Goal: Task Accomplishment & Management: Use online tool/utility

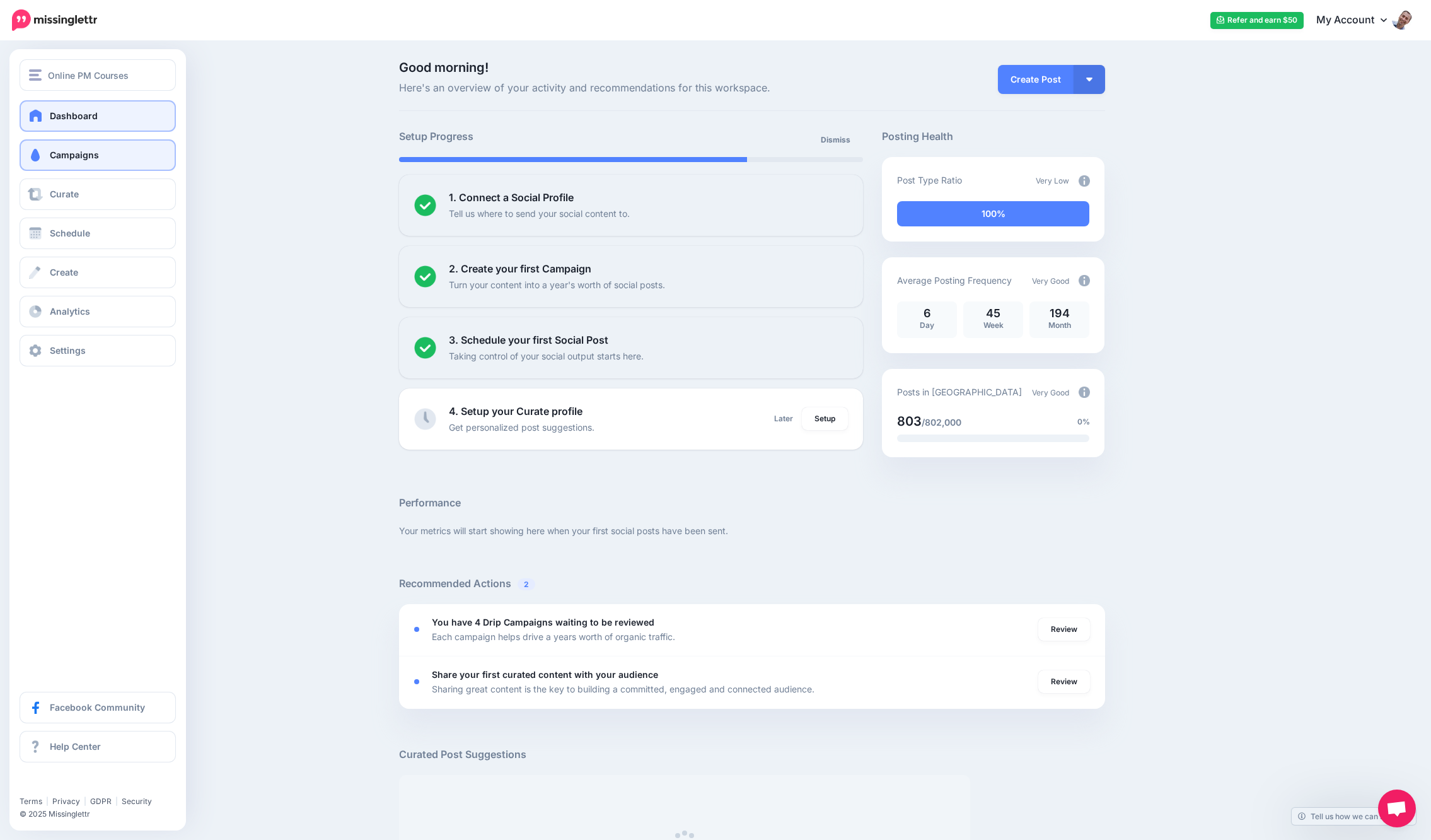
click at [44, 146] on link "Campaigns" at bounding box center [97, 156] width 156 height 32
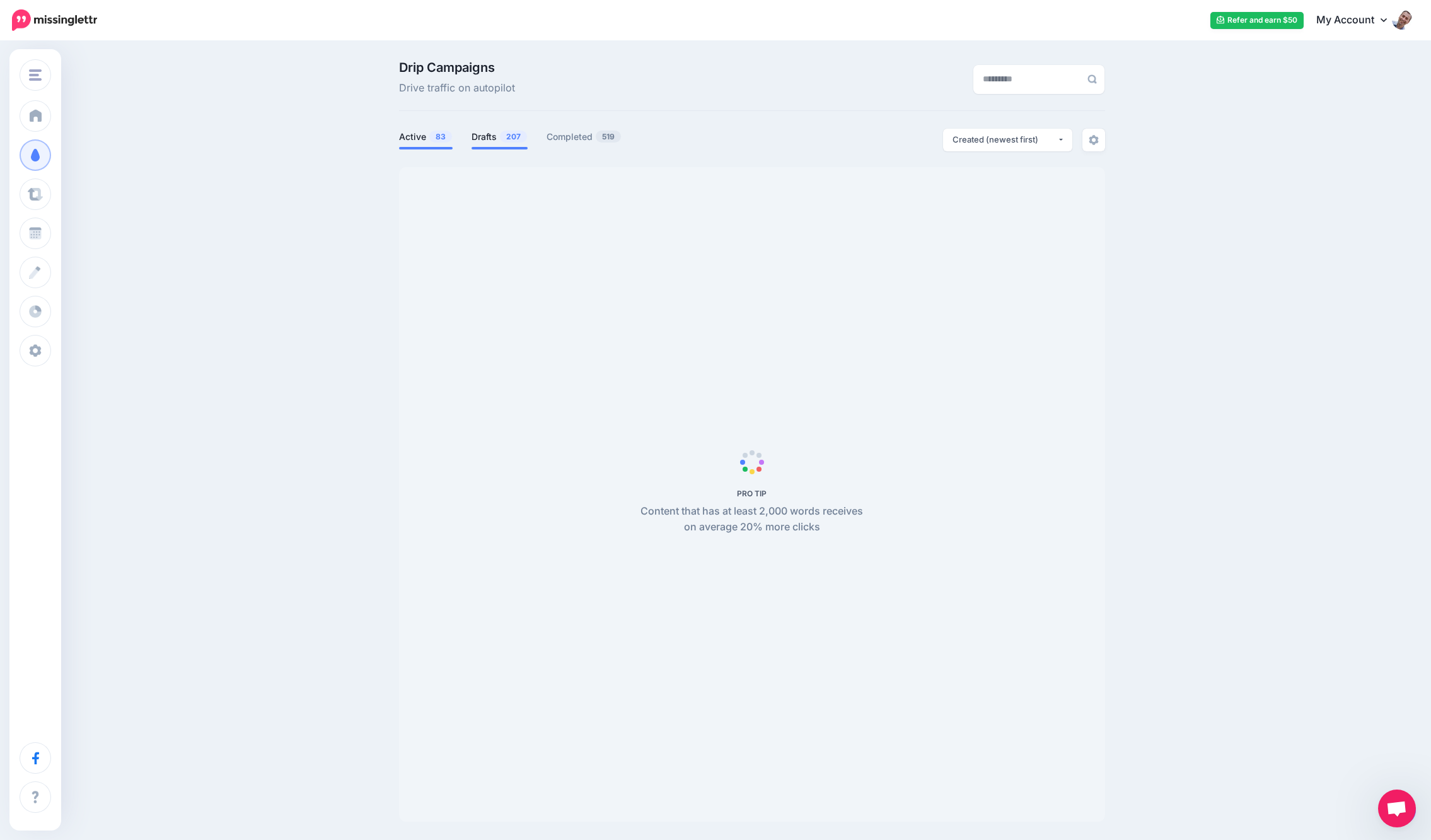
click at [514, 135] on span "207" at bounding box center [513, 136] width 27 height 12
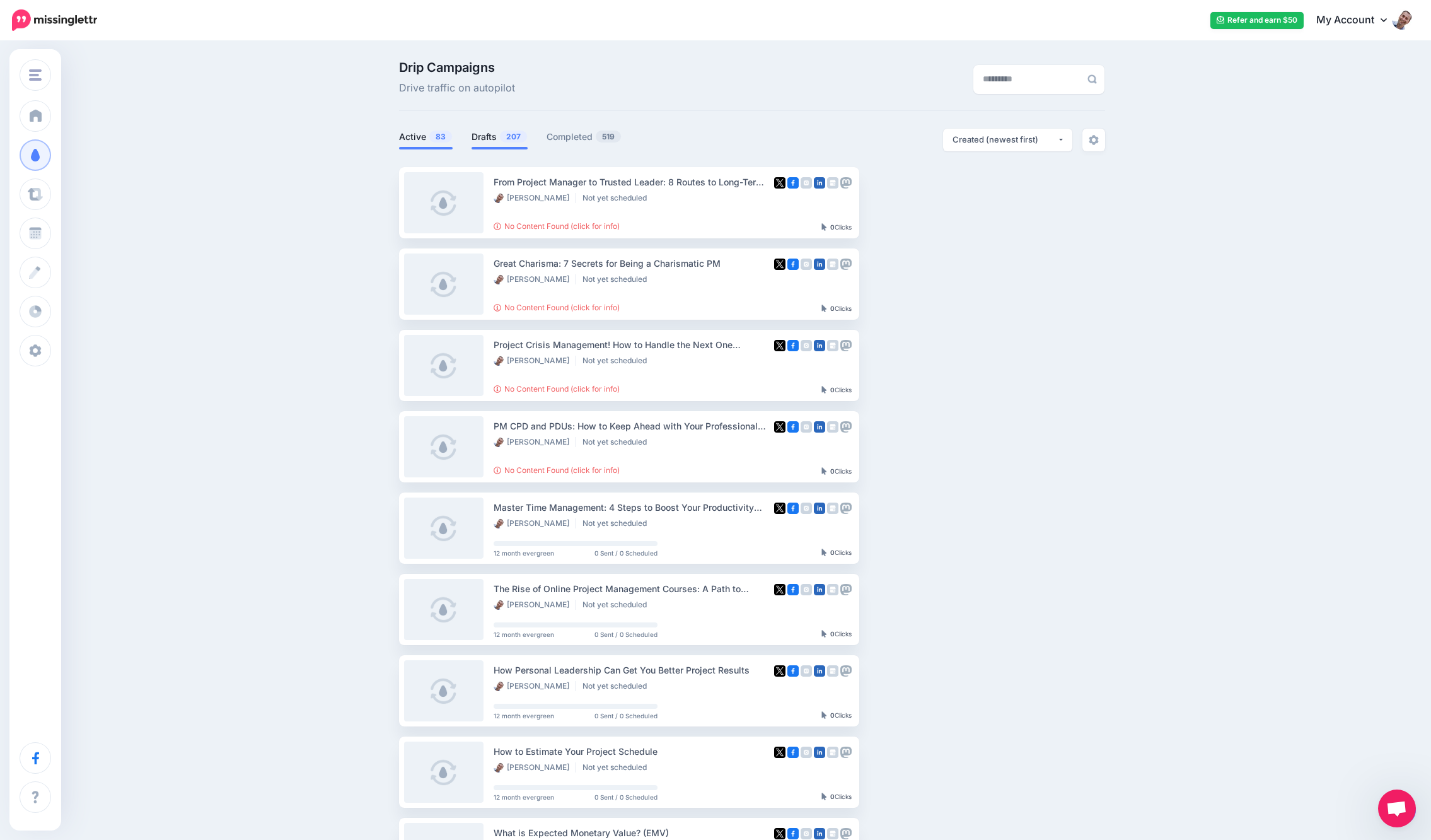
click at [424, 135] on link "Active 83" at bounding box center [426, 136] width 54 height 15
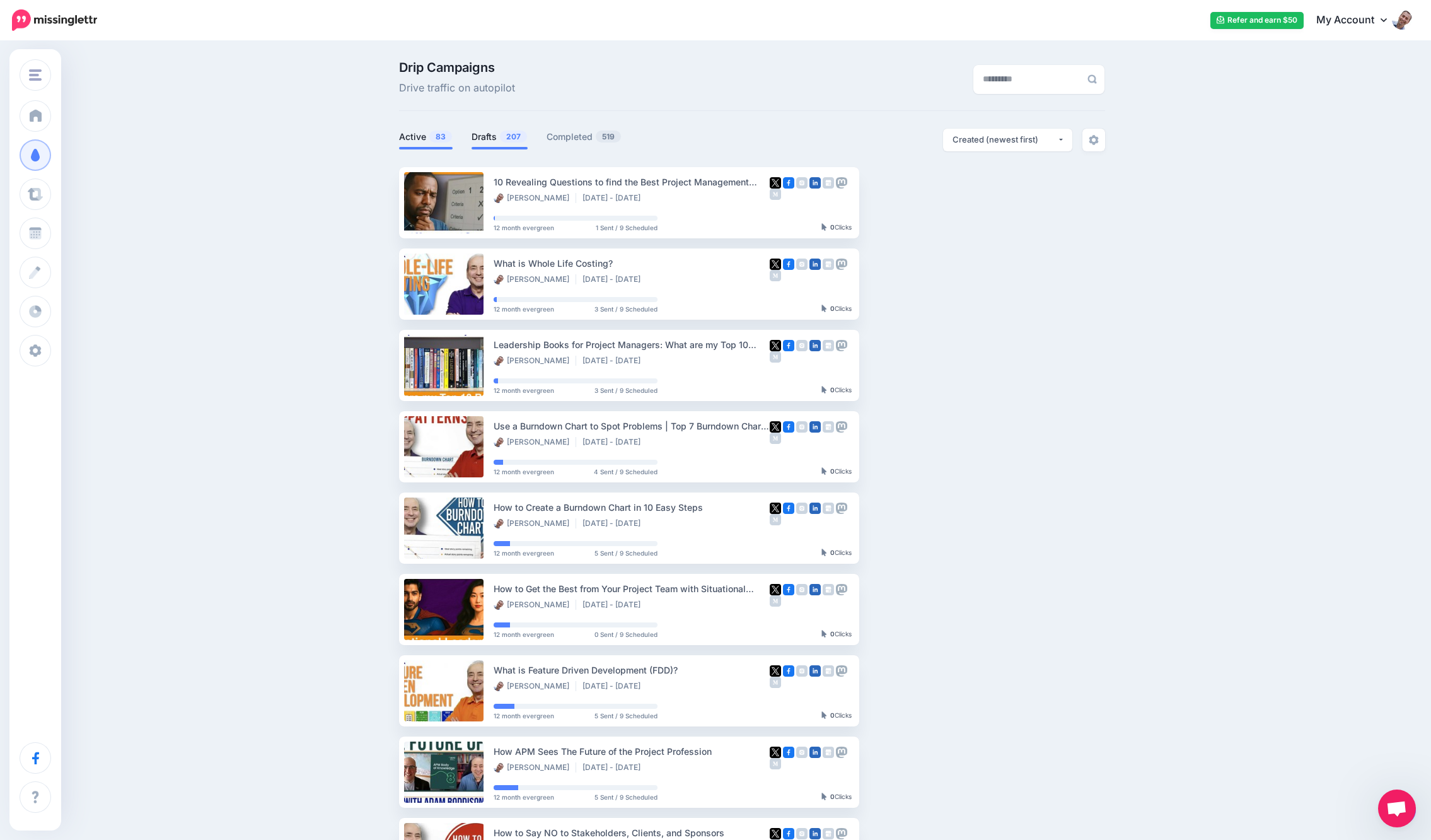
click at [494, 139] on link "Drafts 207" at bounding box center [500, 136] width 56 height 15
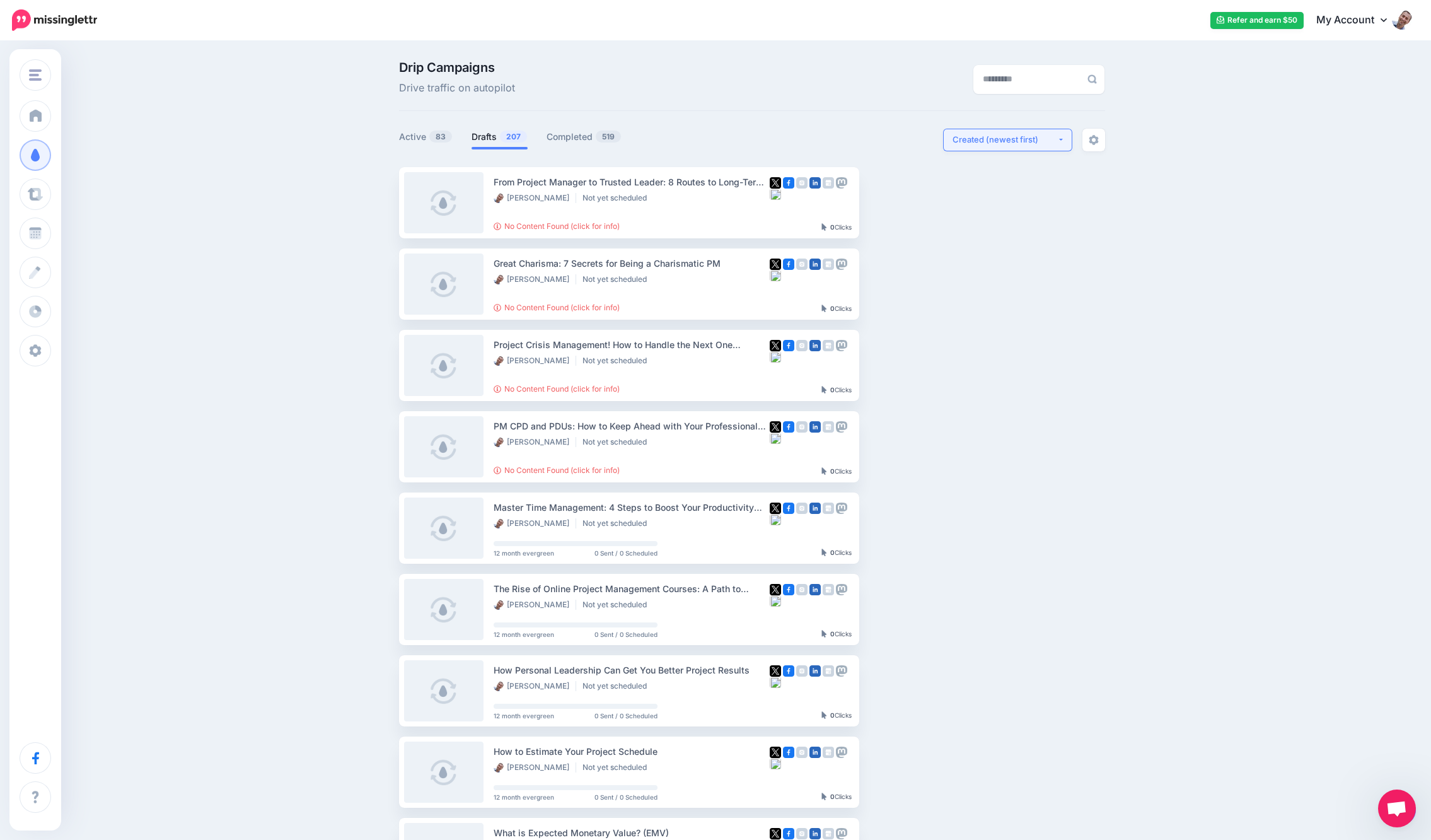
click at [1058, 138] on button "Created (newest first)" at bounding box center [1008, 140] width 129 height 23
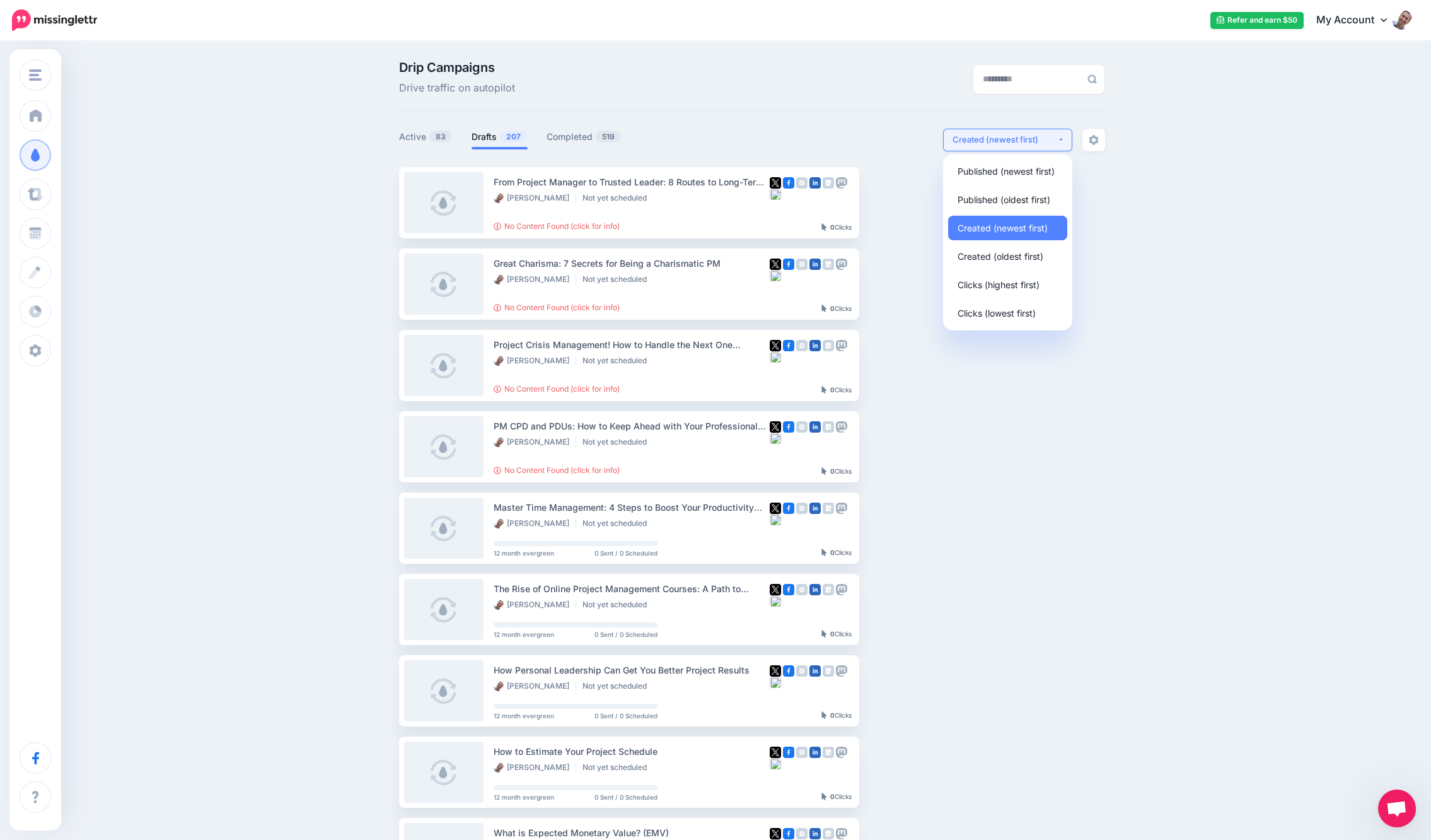
click at [1058, 138] on button "Created (newest first)" at bounding box center [1008, 140] width 129 height 23
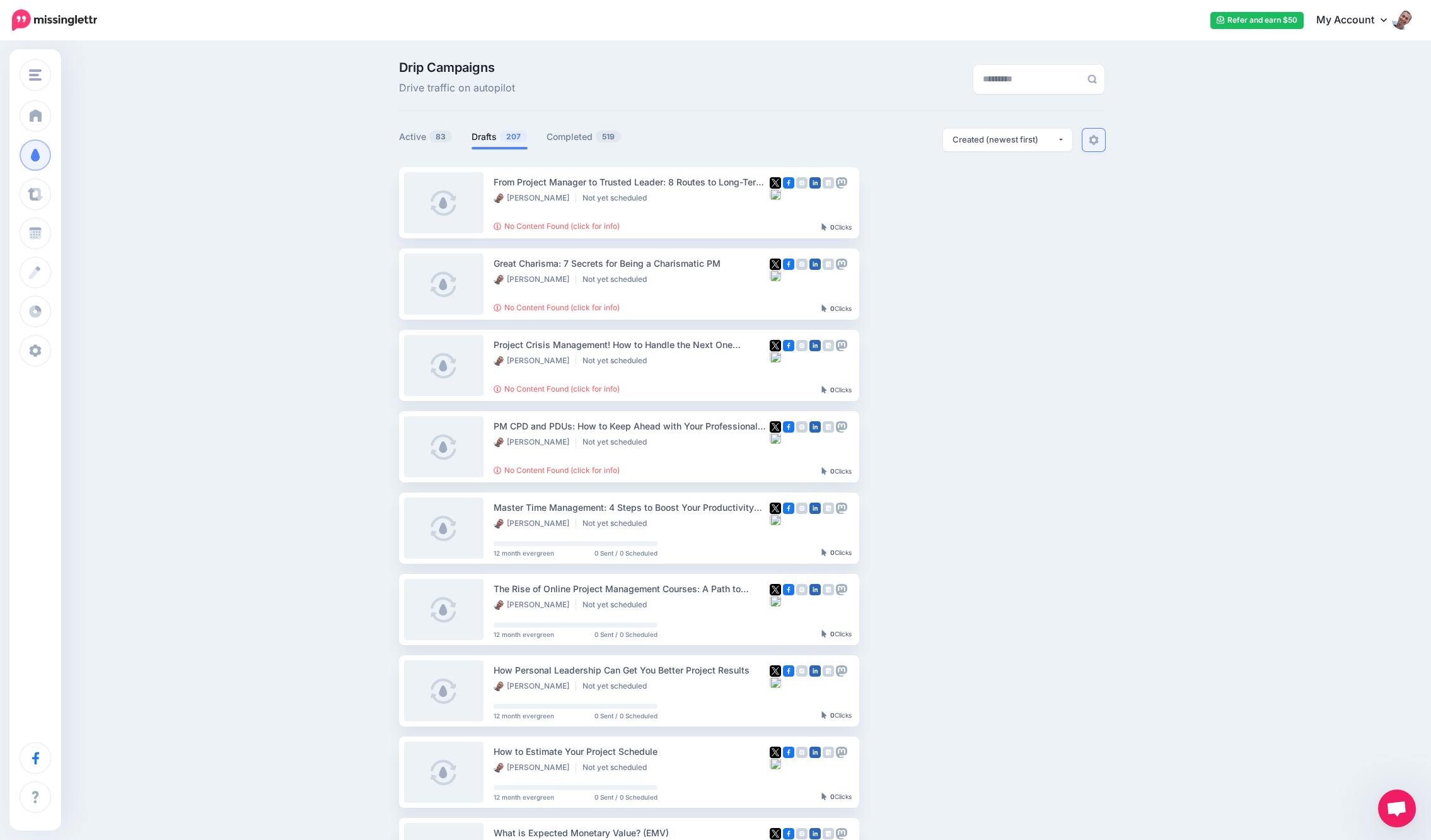
click at [1098, 137] on img at bounding box center [1094, 140] width 10 height 10
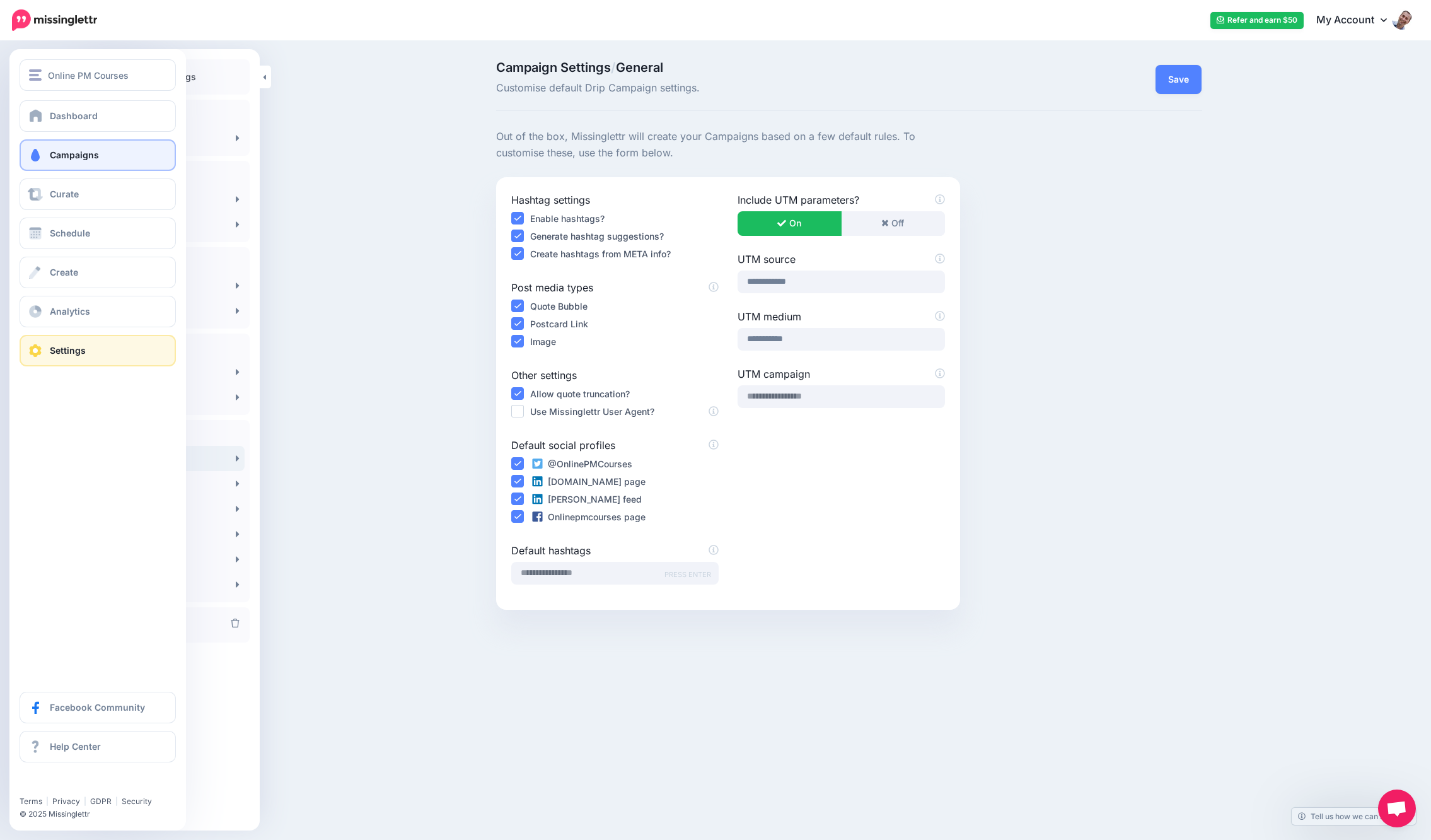
click at [49, 152] on link "Campaigns" at bounding box center [97, 156] width 156 height 32
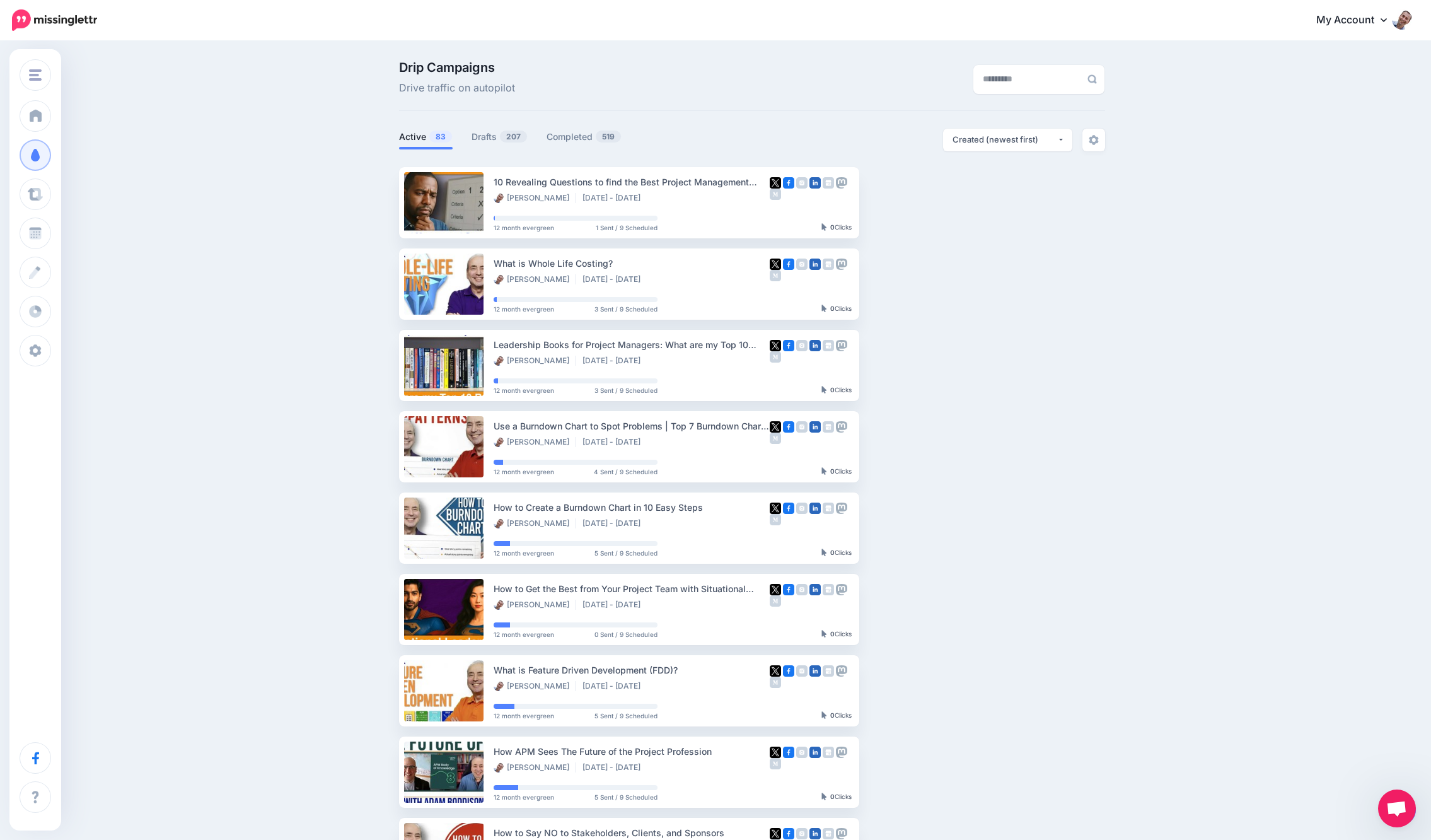
click at [58, 116] on span "Dashboard" at bounding box center [74, 115] width 48 height 11
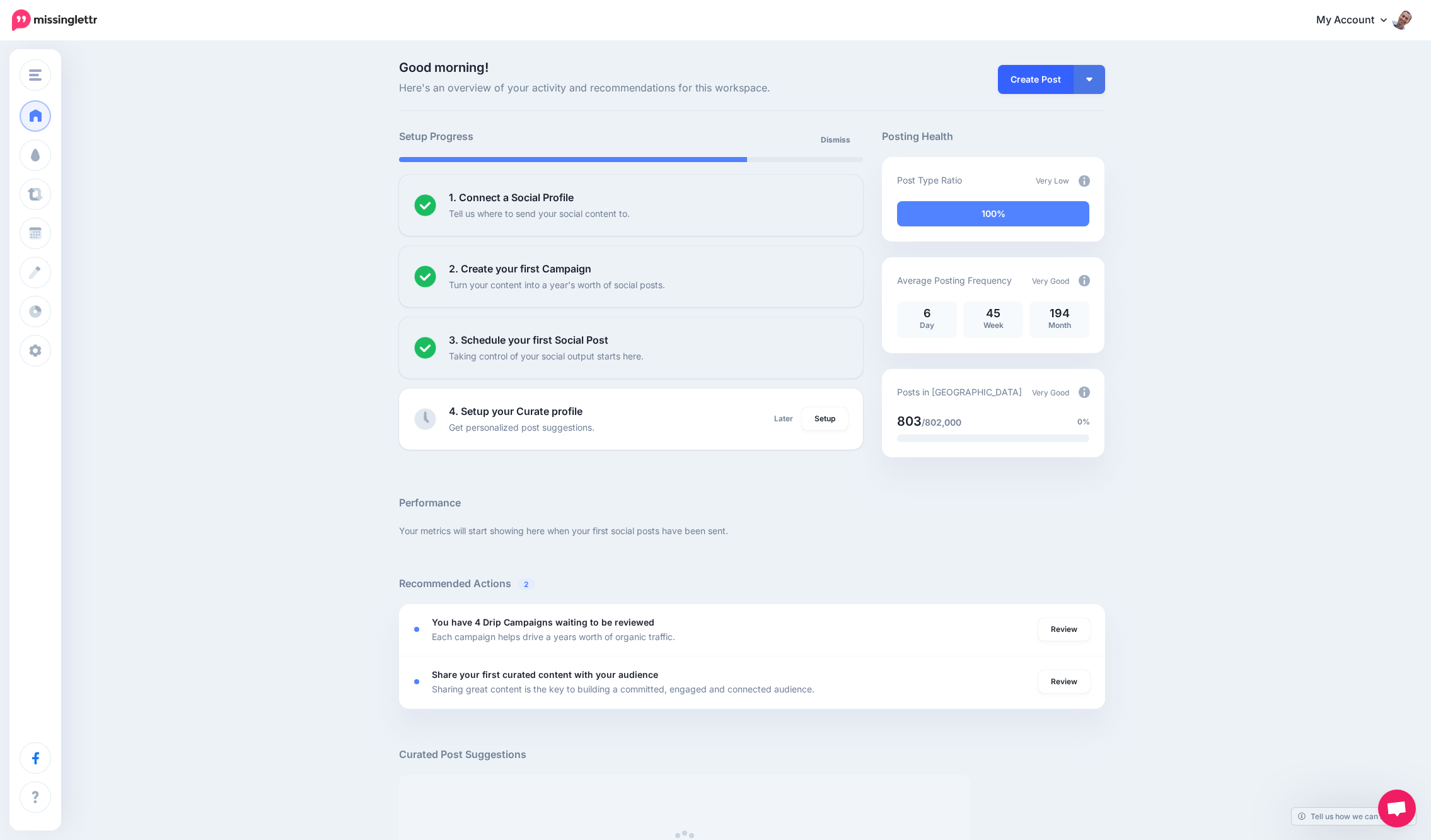
click at [1044, 78] on link "Create Post" at bounding box center [1036, 79] width 75 height 29
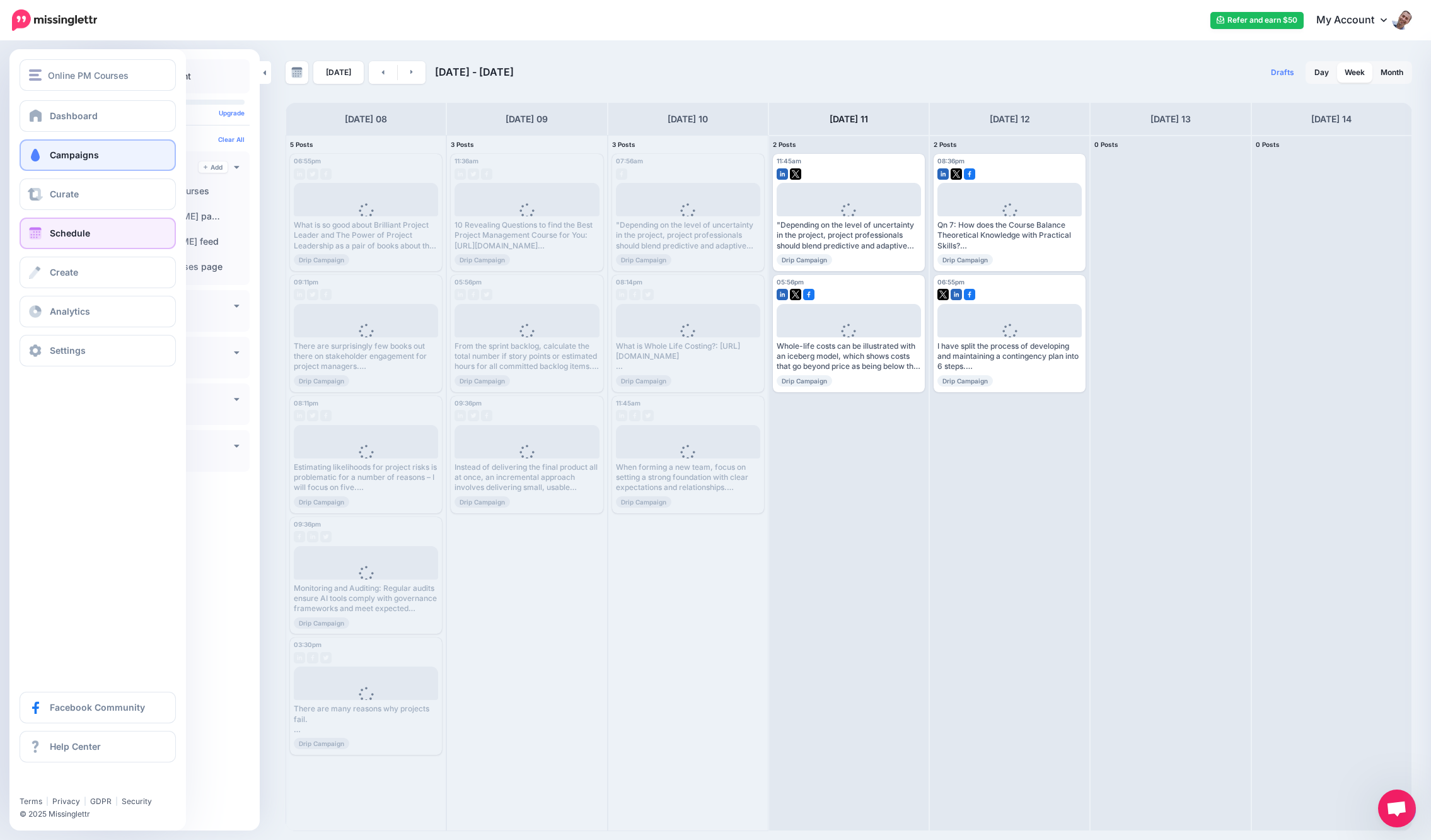
click at [68, 146] on link "Campaigns" at bounding box center [97, 156] width 156 height 32
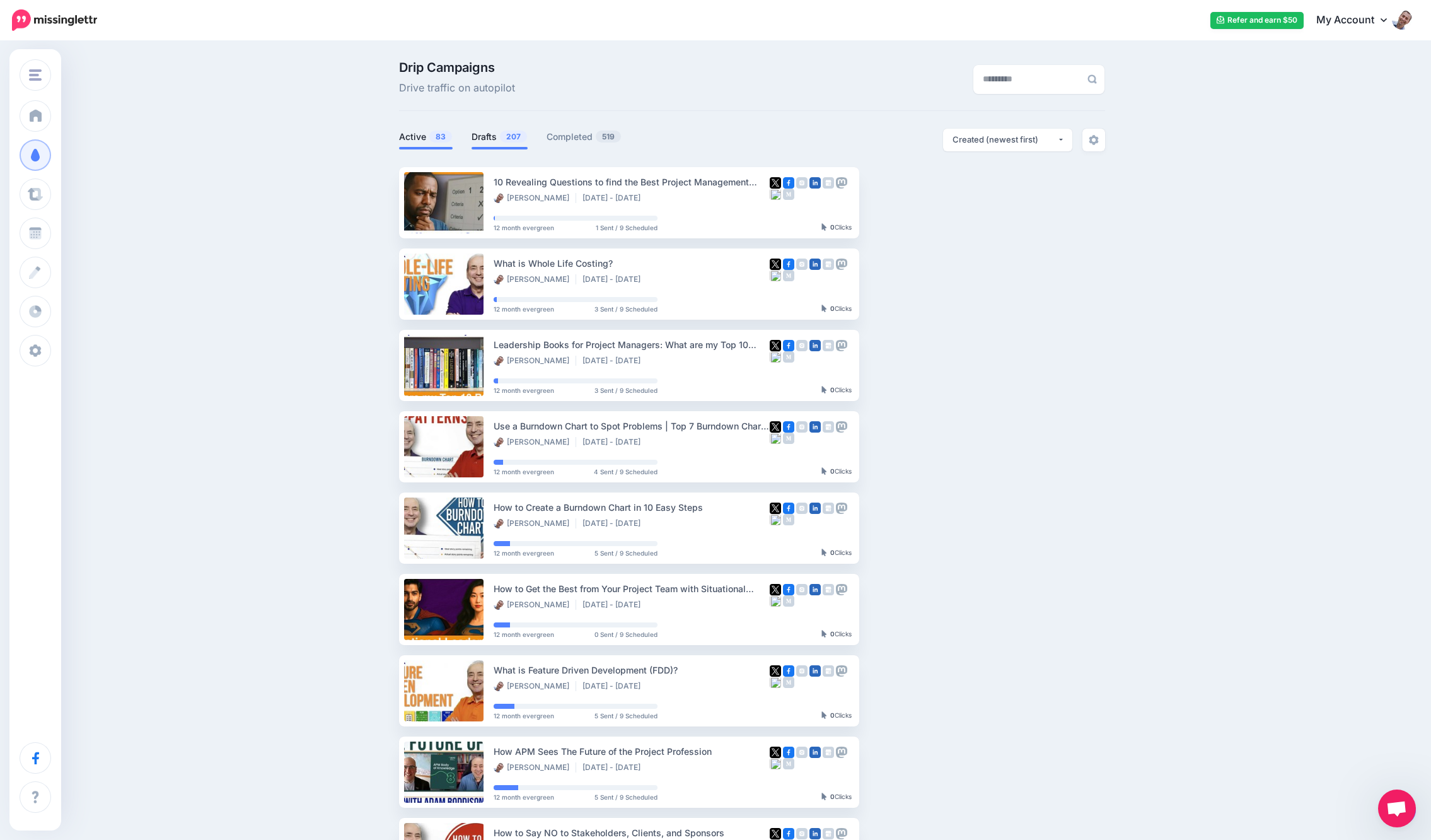
click at [491, 136] on link "Drafts 207" at bounding box center [500, 136] width 56 height 15
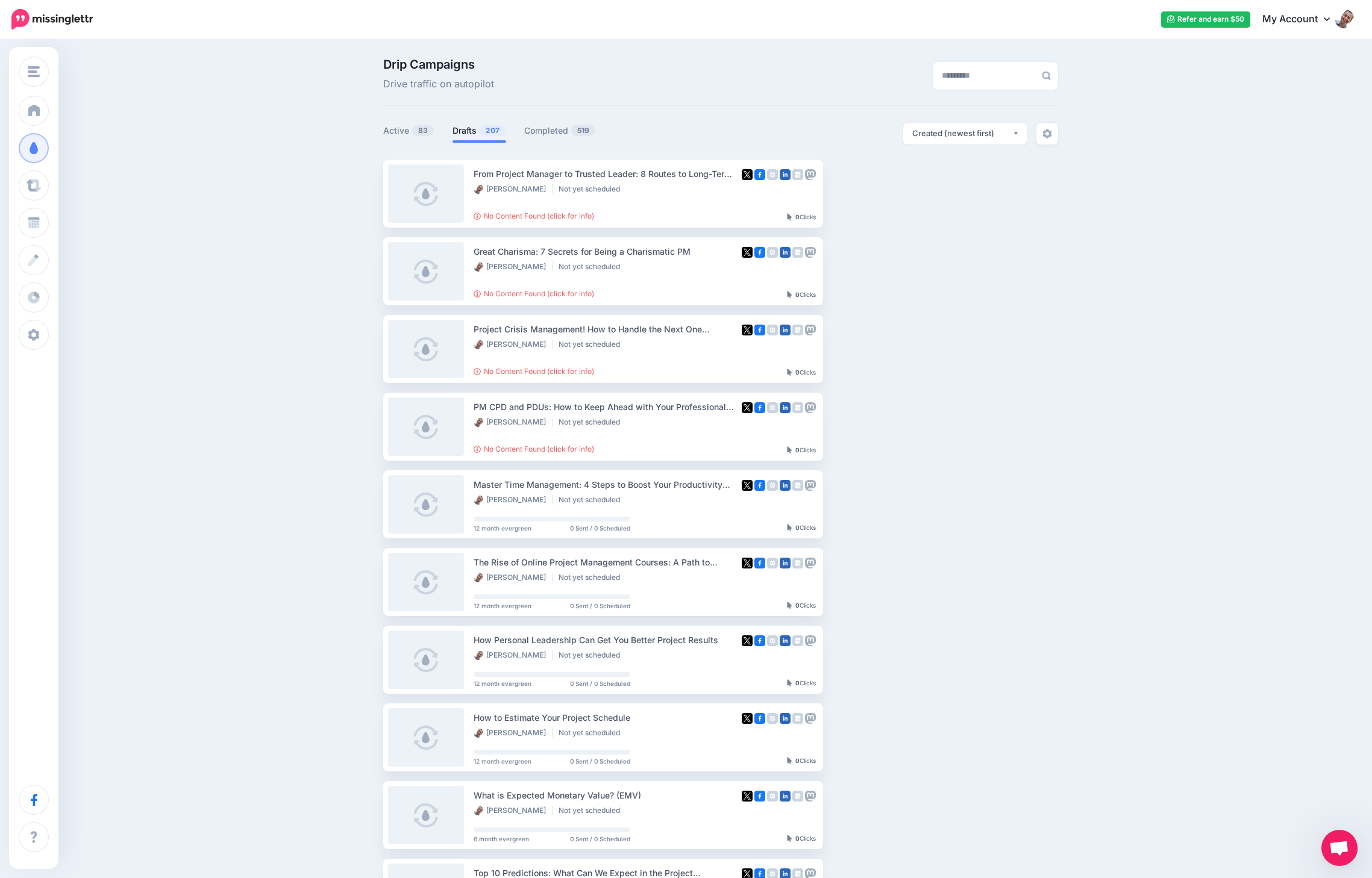
scroll to position [281, 0]
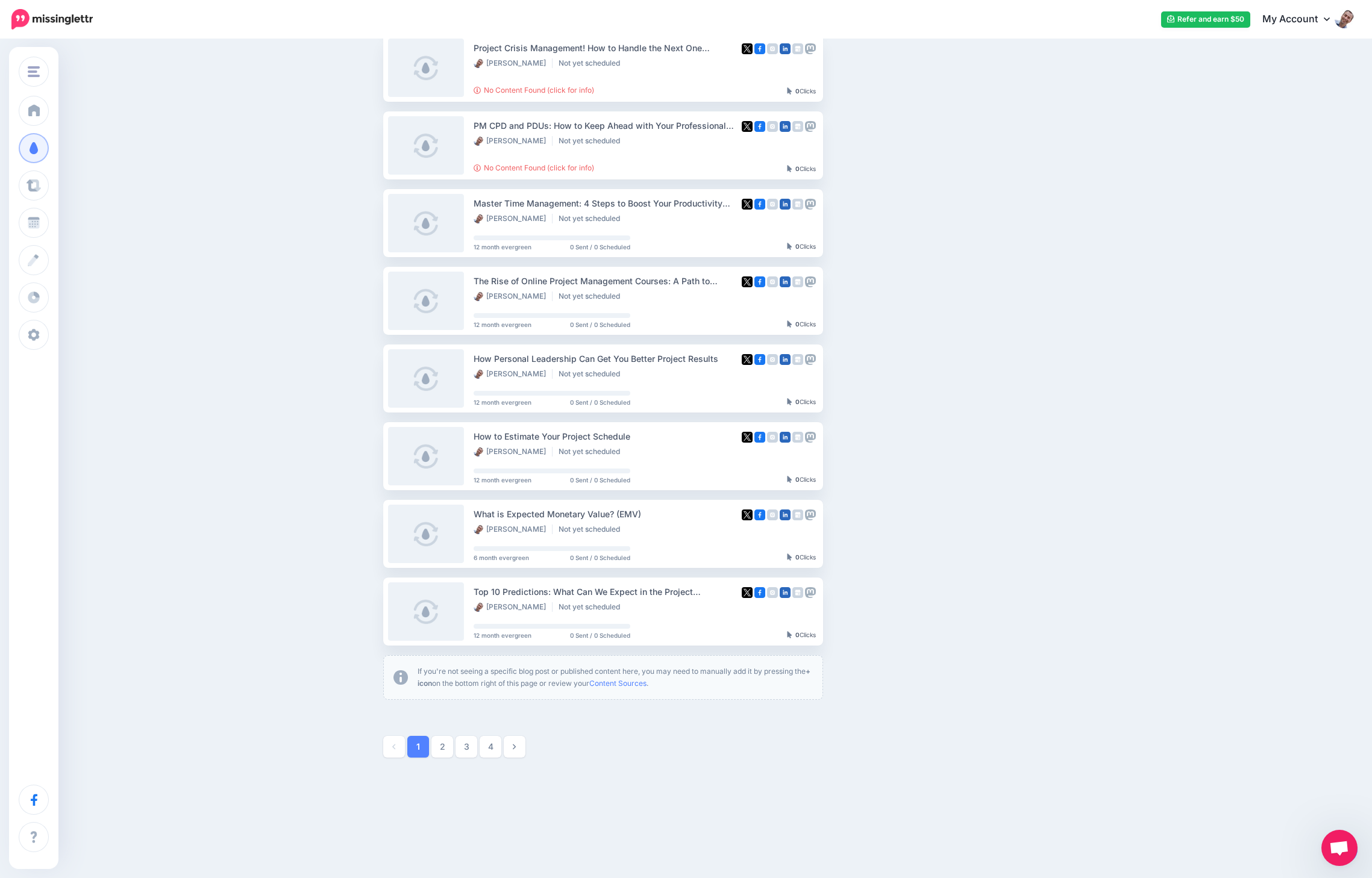
drag, startPoint x: 1051, startPoint y: 746, endPoint x: 934, endPoint y: 734, distance: 117.6
click at [1047, 746] on div at bounding box center [720, 747] width 675 height 22
click at [1345, 802] on span "Open chat" at bounding box center [1338, 849] width 20 height 17
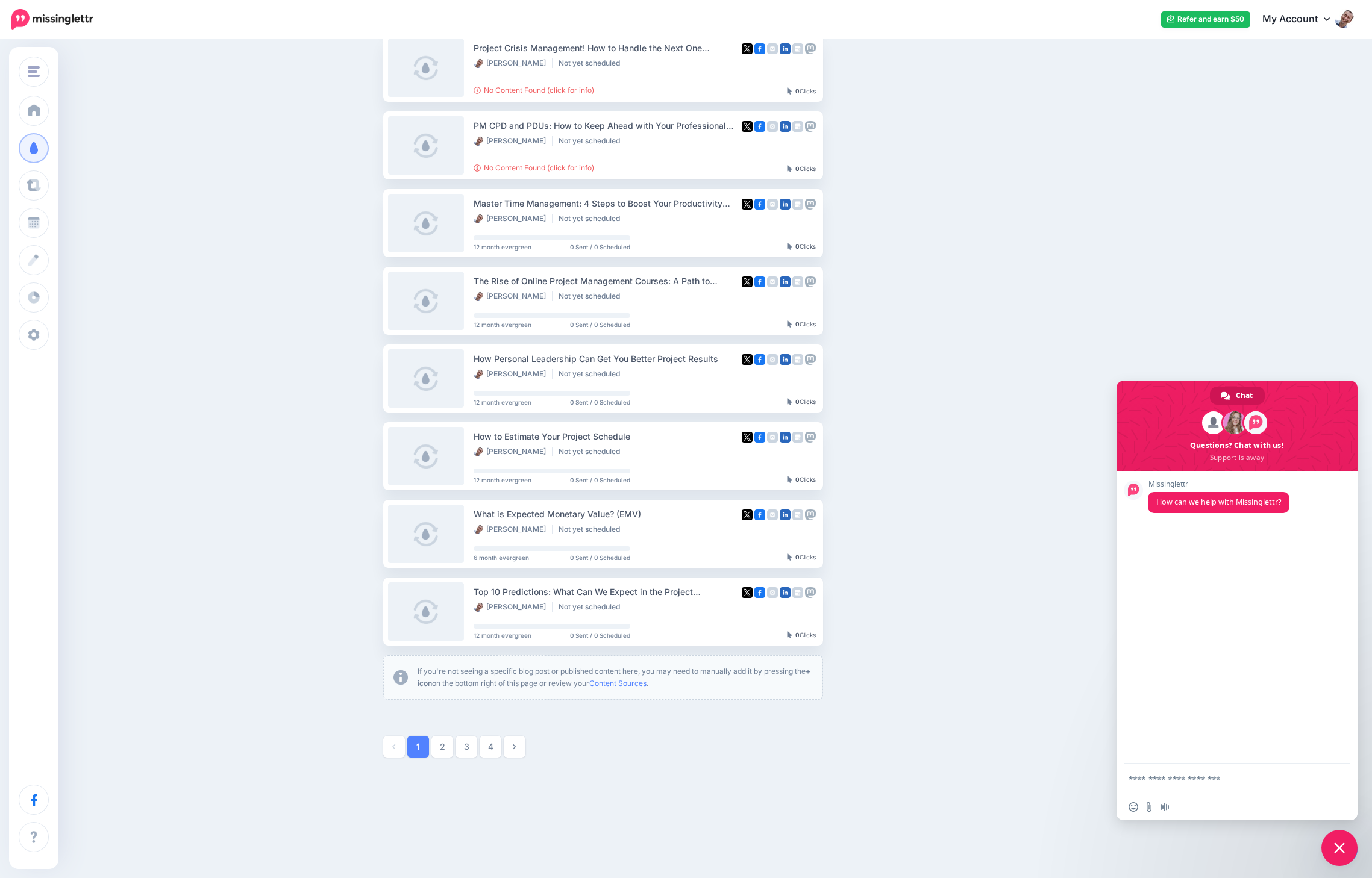
click at [1334, 802] on span "Close chat" at bounding box center [1338, 848] width 36 height 36
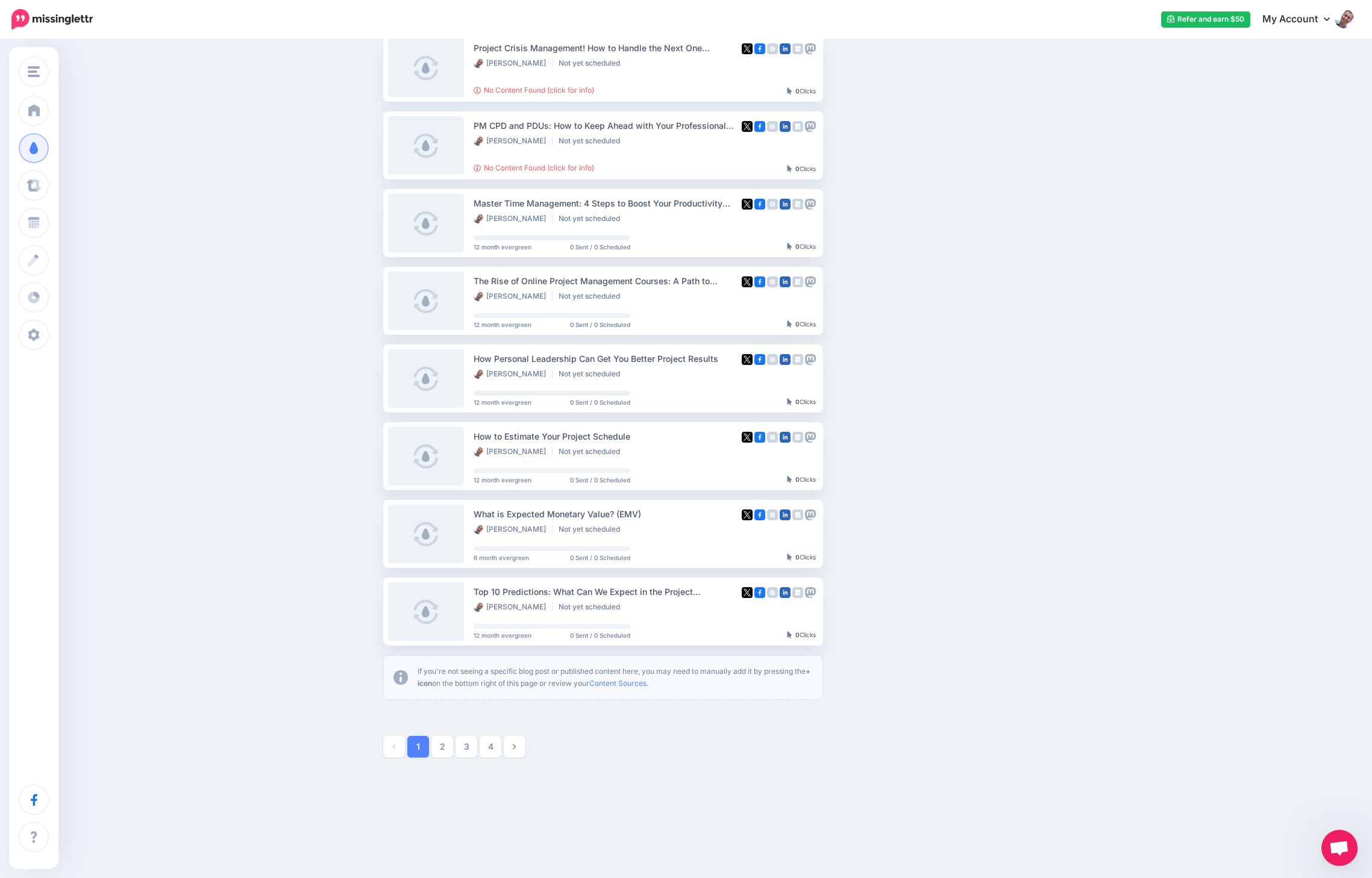
click at [1353, 802] on span "Open chat" at bounding box center [1338, 848] width 36 height 36
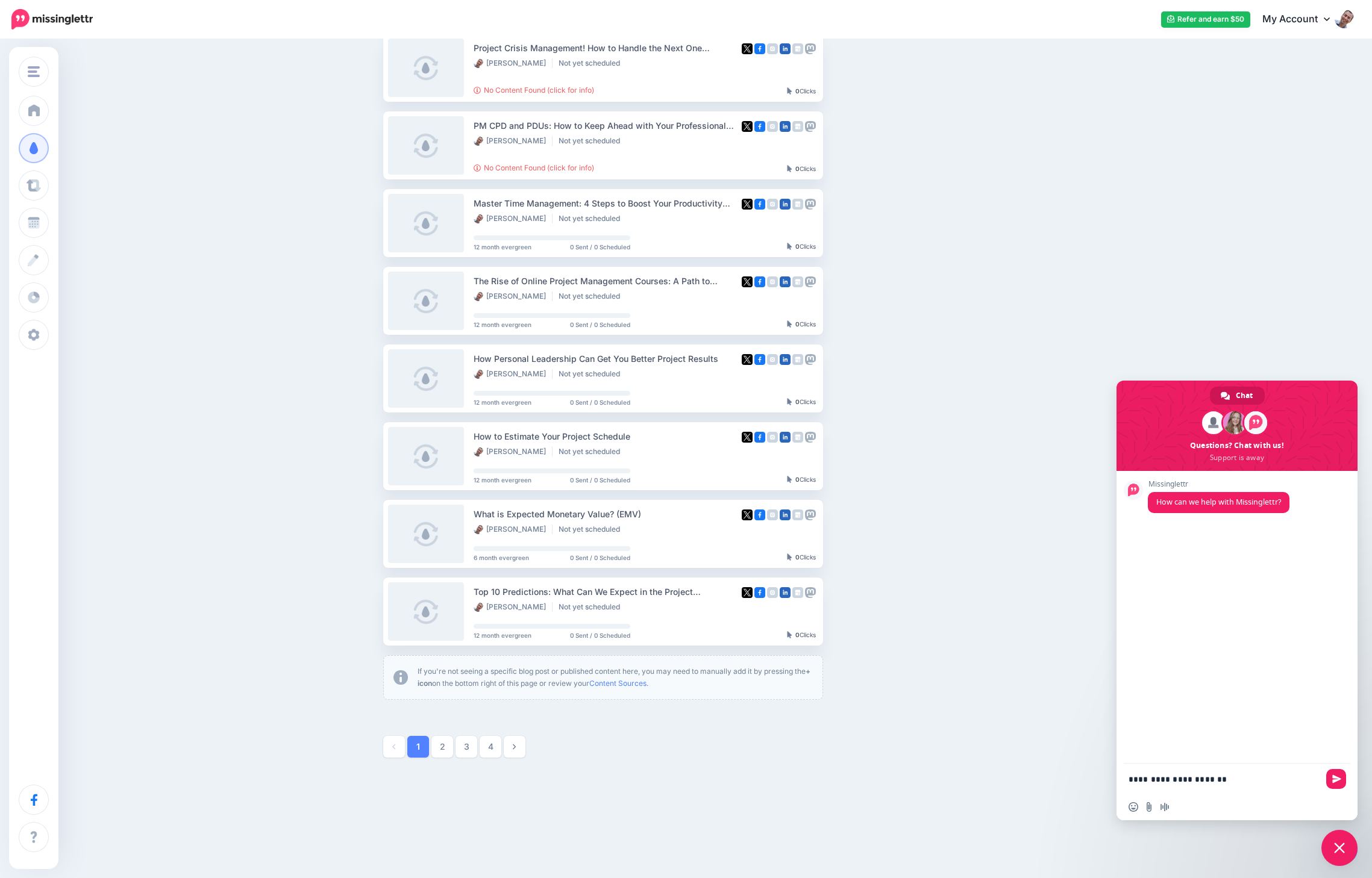
type textarea "**********"
click at [1098, 304] on div "Drip Campaigns Drive traffic on autopilot Active 83 207 519" at bounding box center [686, 272] width 1372 height 1026
click at [1337, 802] on span "Close chat" at bounding box center [1339, 848] width 11 height 11
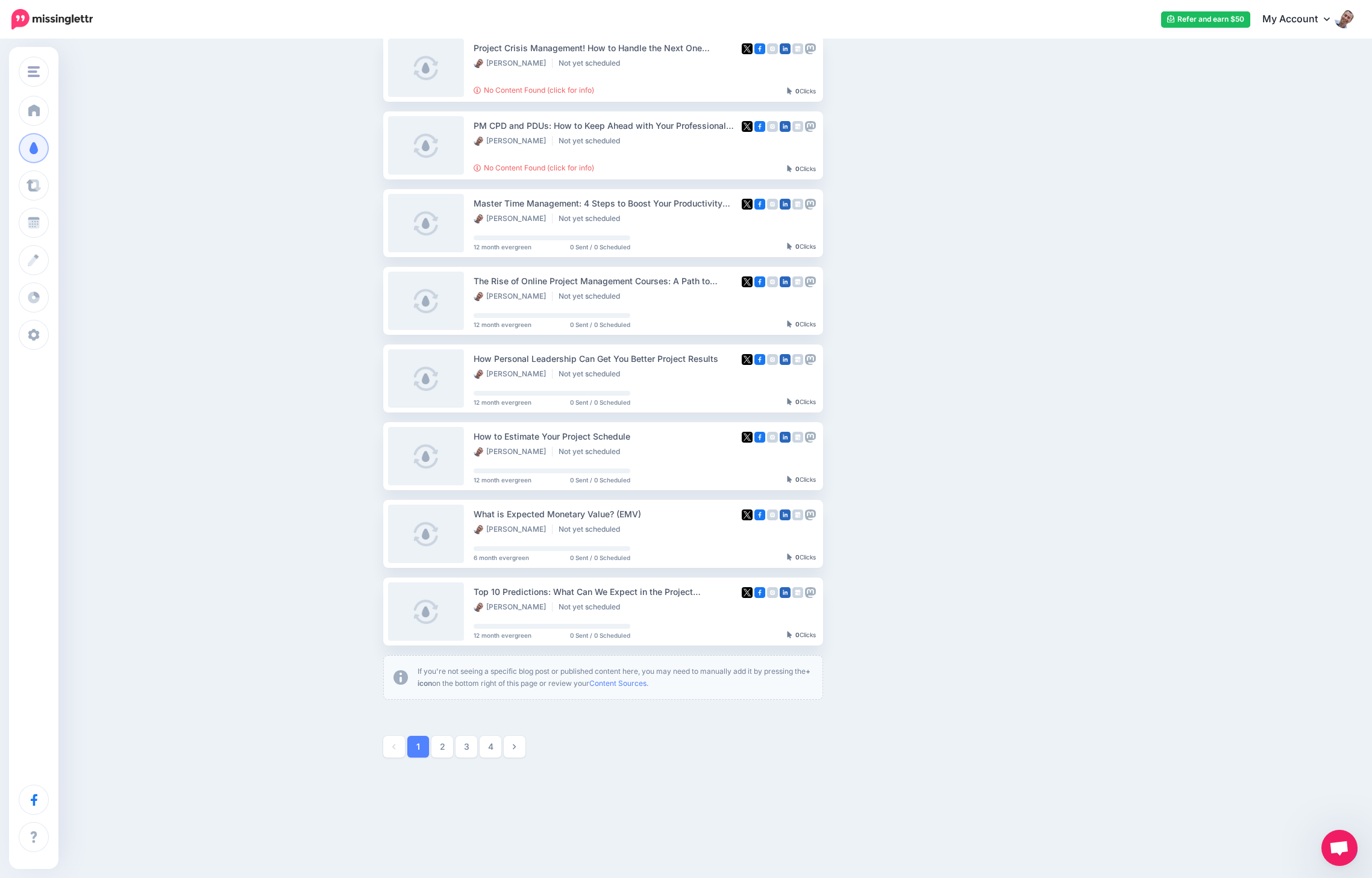
click at [1285, 577] on div "Drip Campaigns Drive traffic on autopilot Active 83 207 519" at bounding box center [686, 272] width 1372 height 1026
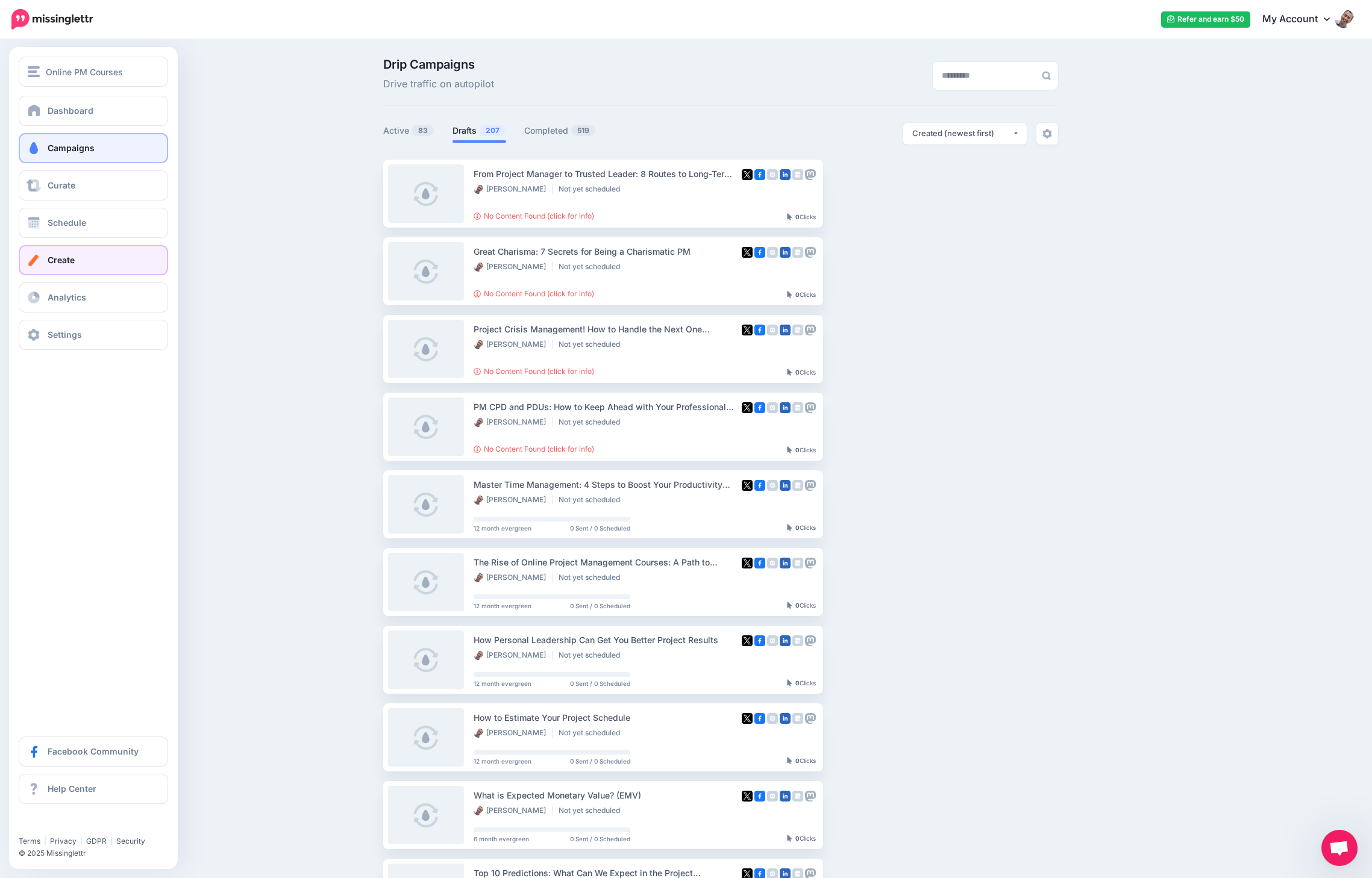
click at [56, 258] on span "Create" at bounding box center [62, 260] width 27 height 10
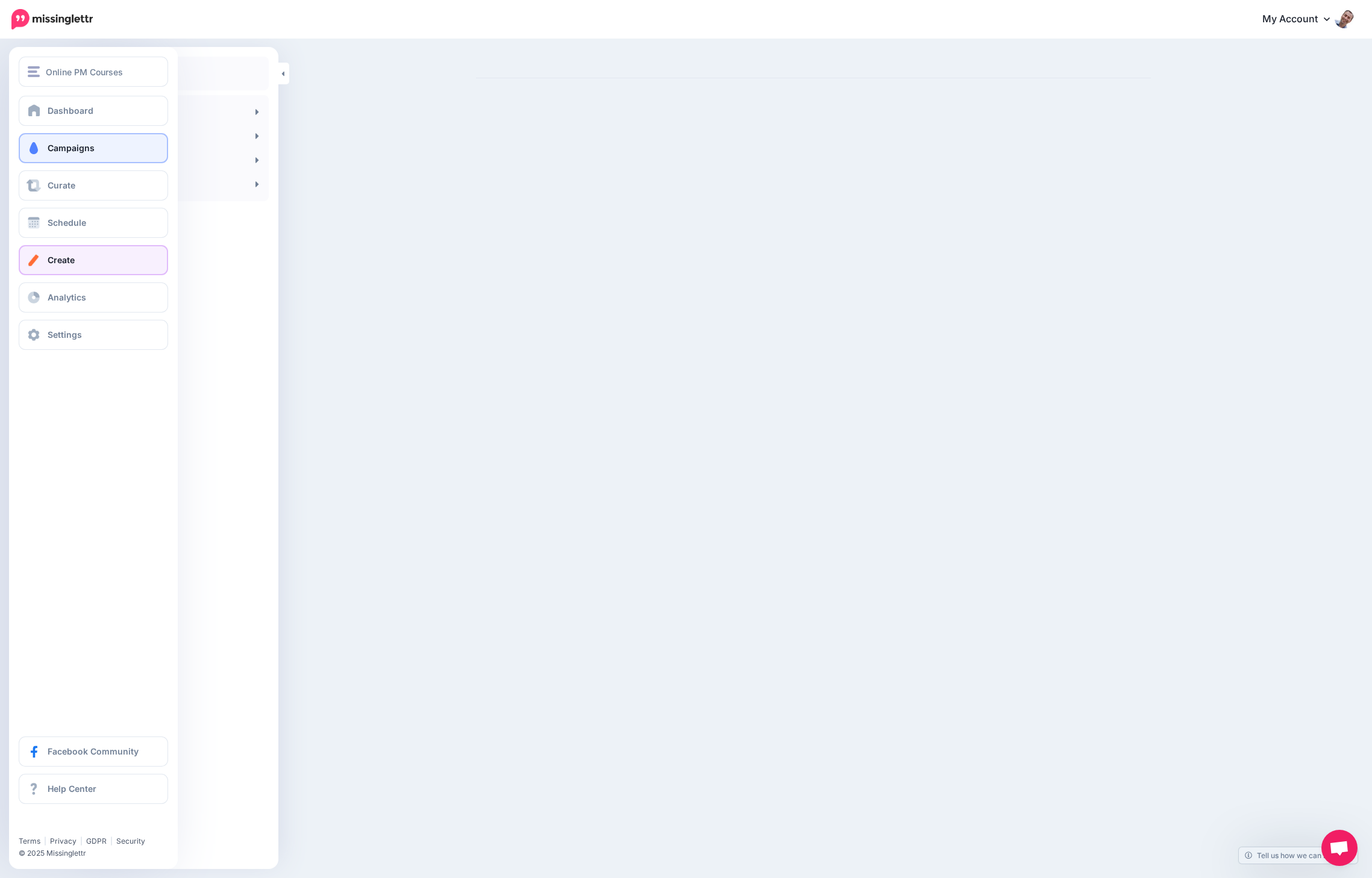
click at [41, 152] on span at bounding box center [34, 148] width 16 height 12
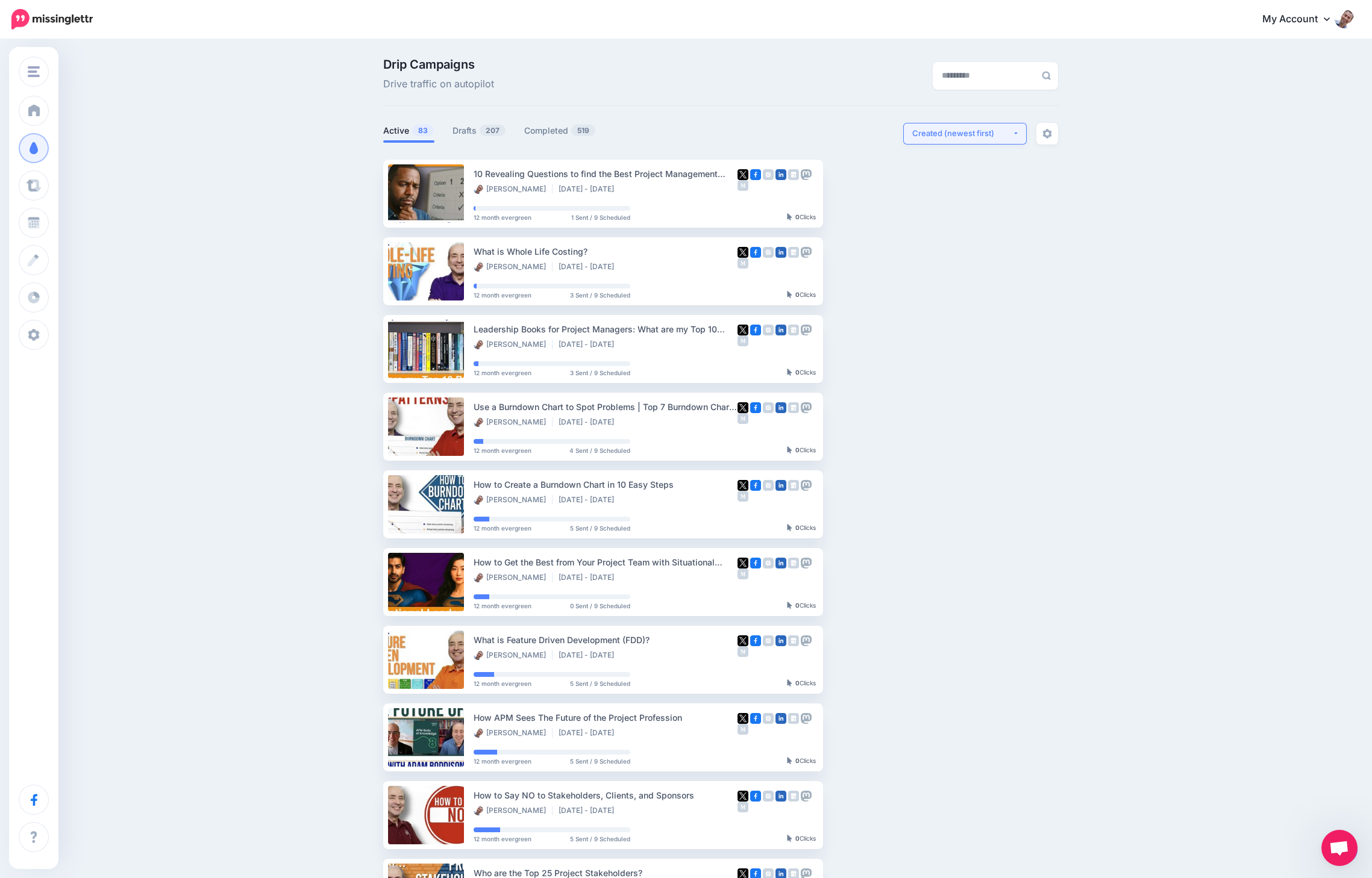
click at [1011, 133] on div "Created (newest first)" at bounding box center [962, 134] width 100 height 11
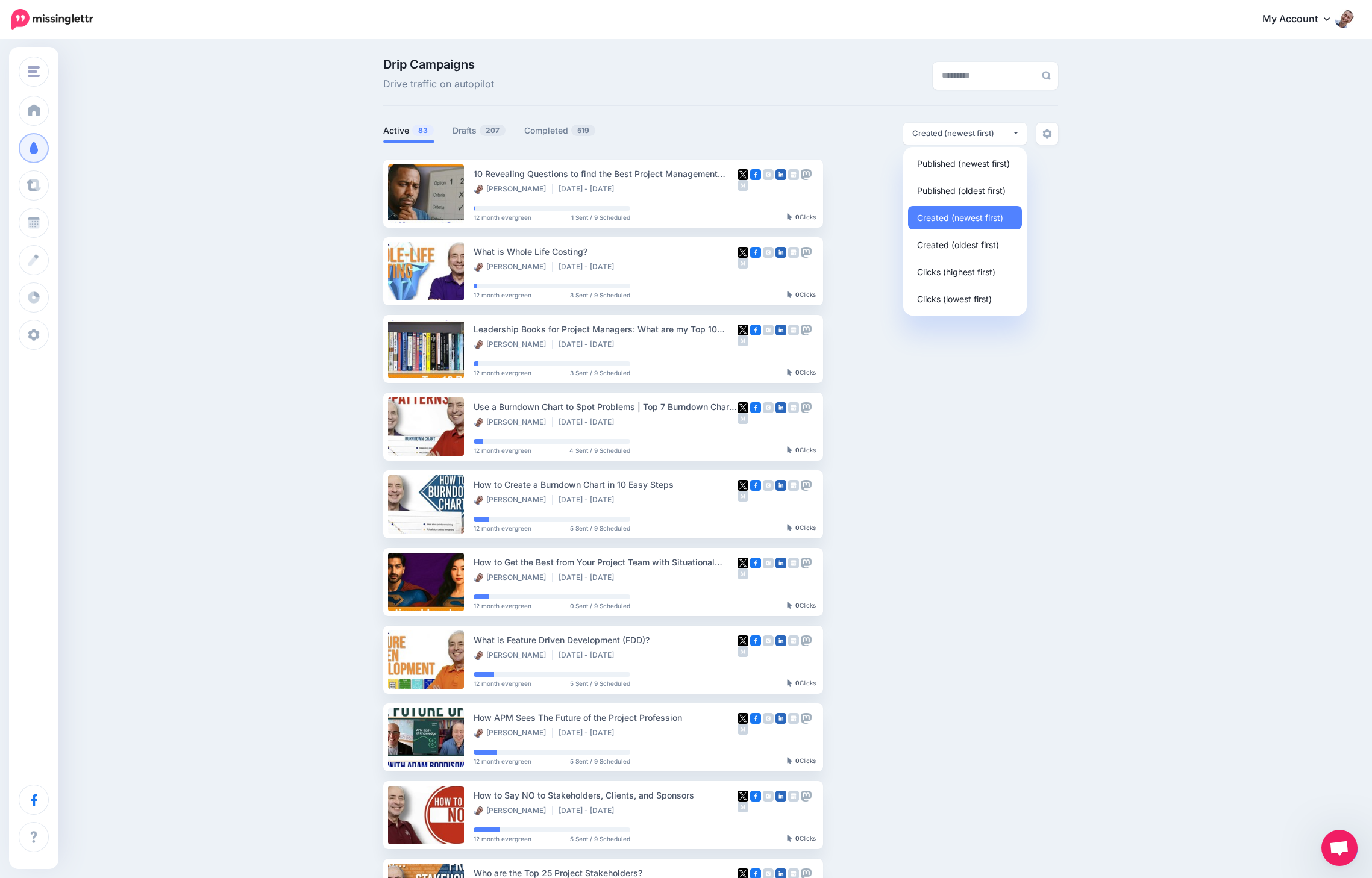
click at [931, 105] on div "Drip Campaigns Drive traffic on autopilot" at bounding box center [720, 82] width 675 height 48
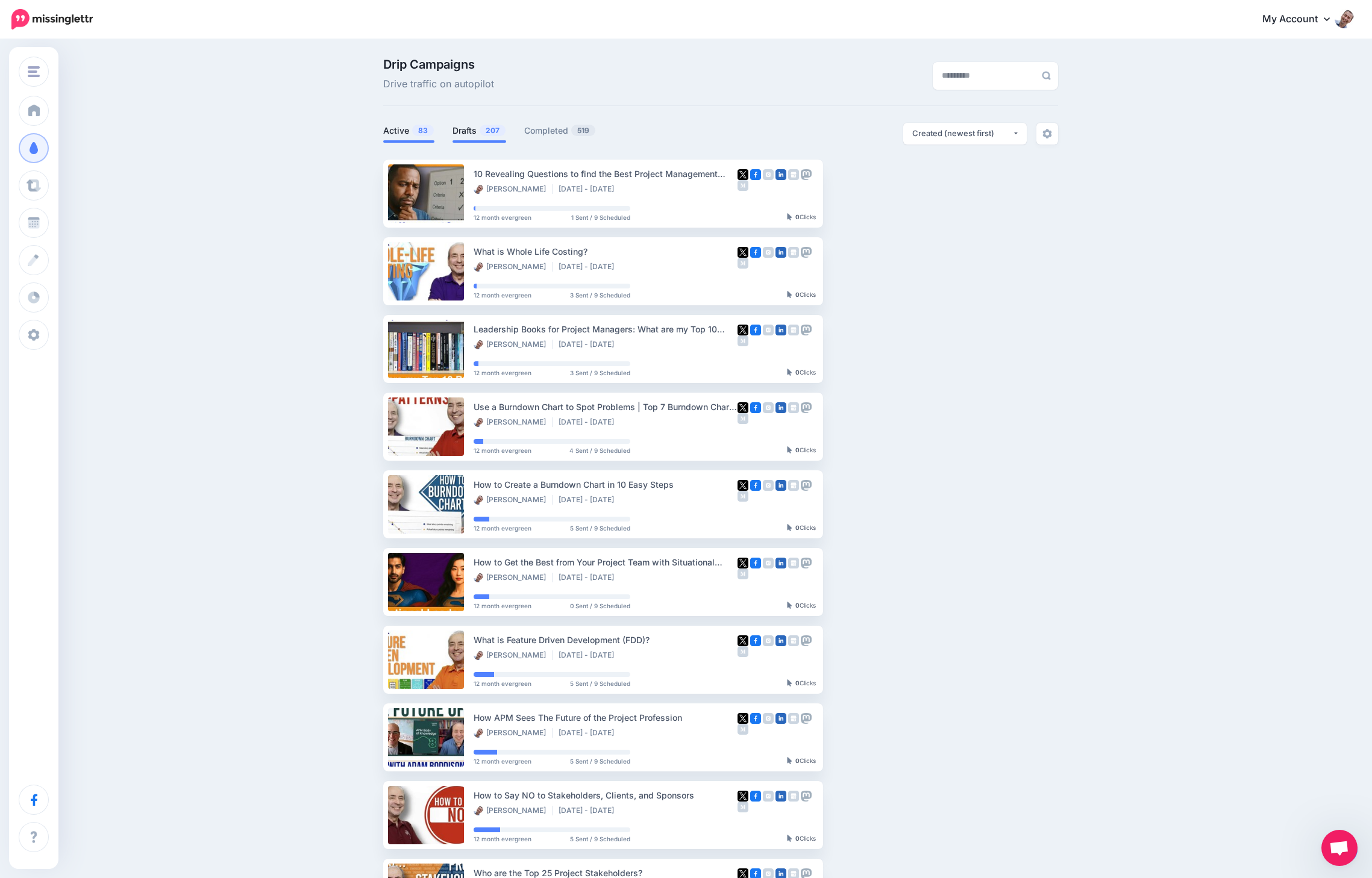
click at [477, 127] on link "Drafts 207" at bounding box center [479, 130] width 54 height 14
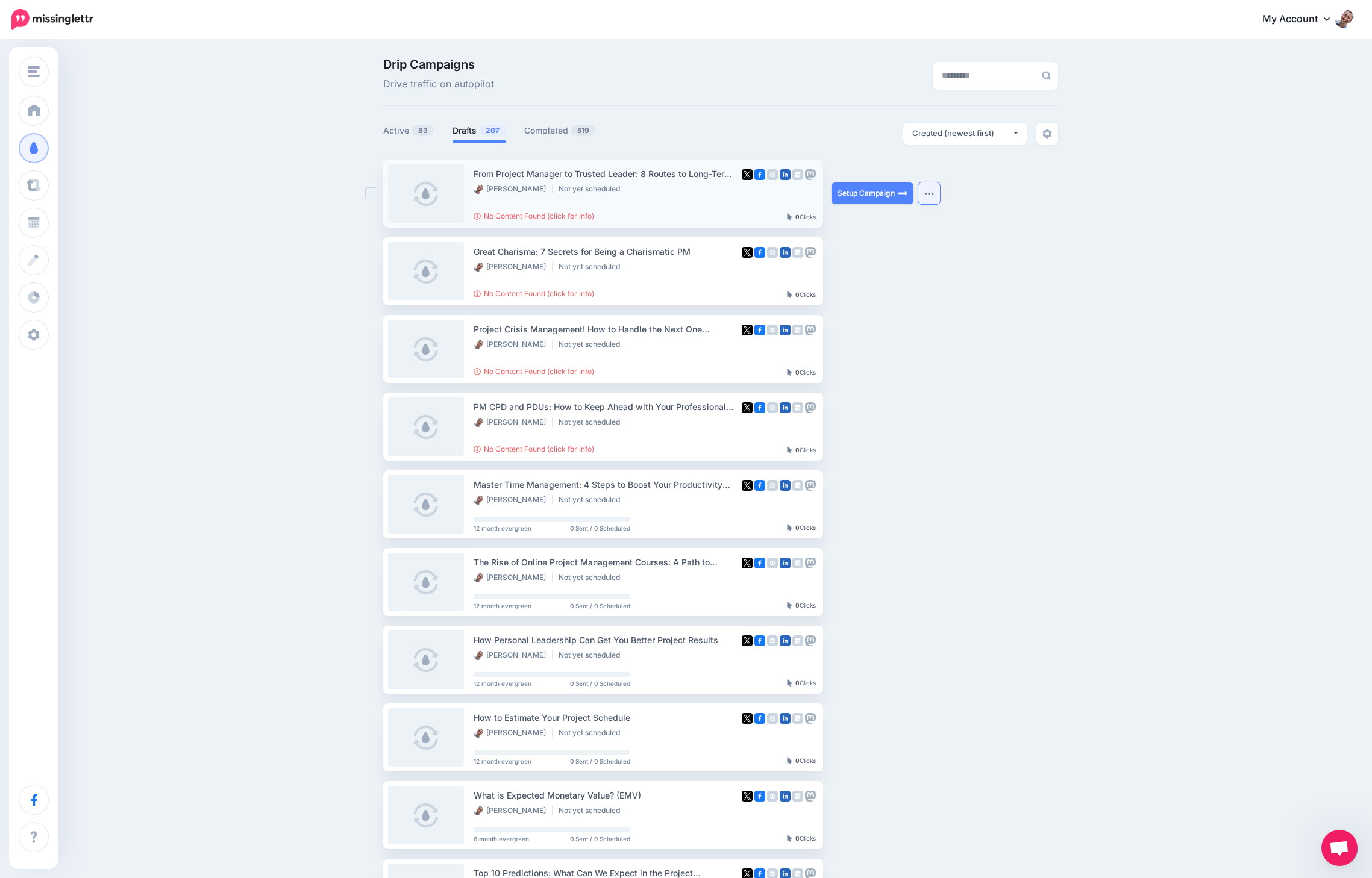
click at [923, 191] on button "button" at bounding box center [928, 193] width 22 height 22
click at [1271, 22] on link "My Account" at bounding box center [1302, 19] width 104 height 30
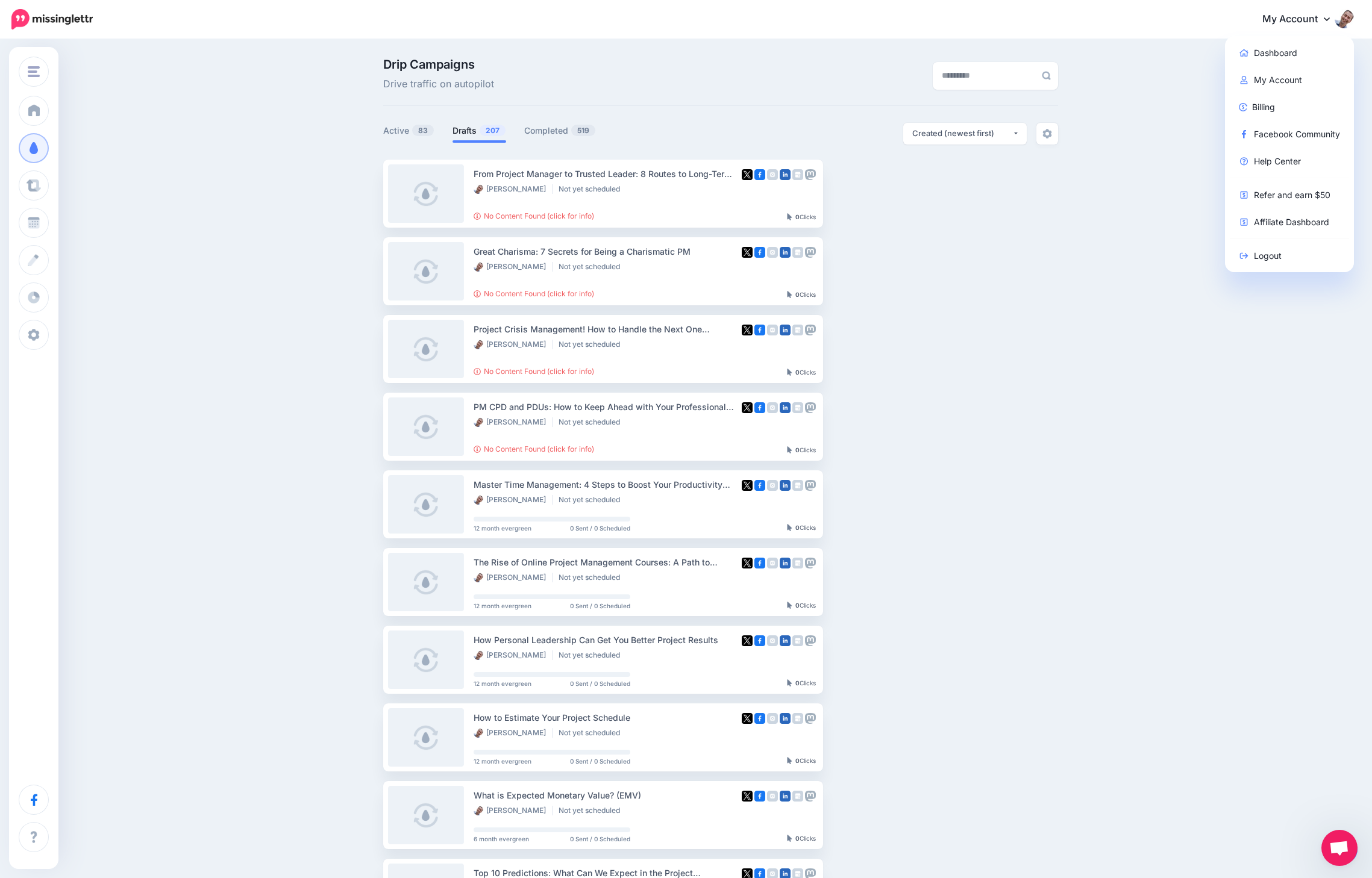
click at [1075, 93] on div "Drip Campaigns Drive traffic on autopilot Active 83 207 519" at bounding box center [686, 553] width 1372 height 1026
